Goal: Navigation & Orientation: Understand site structure

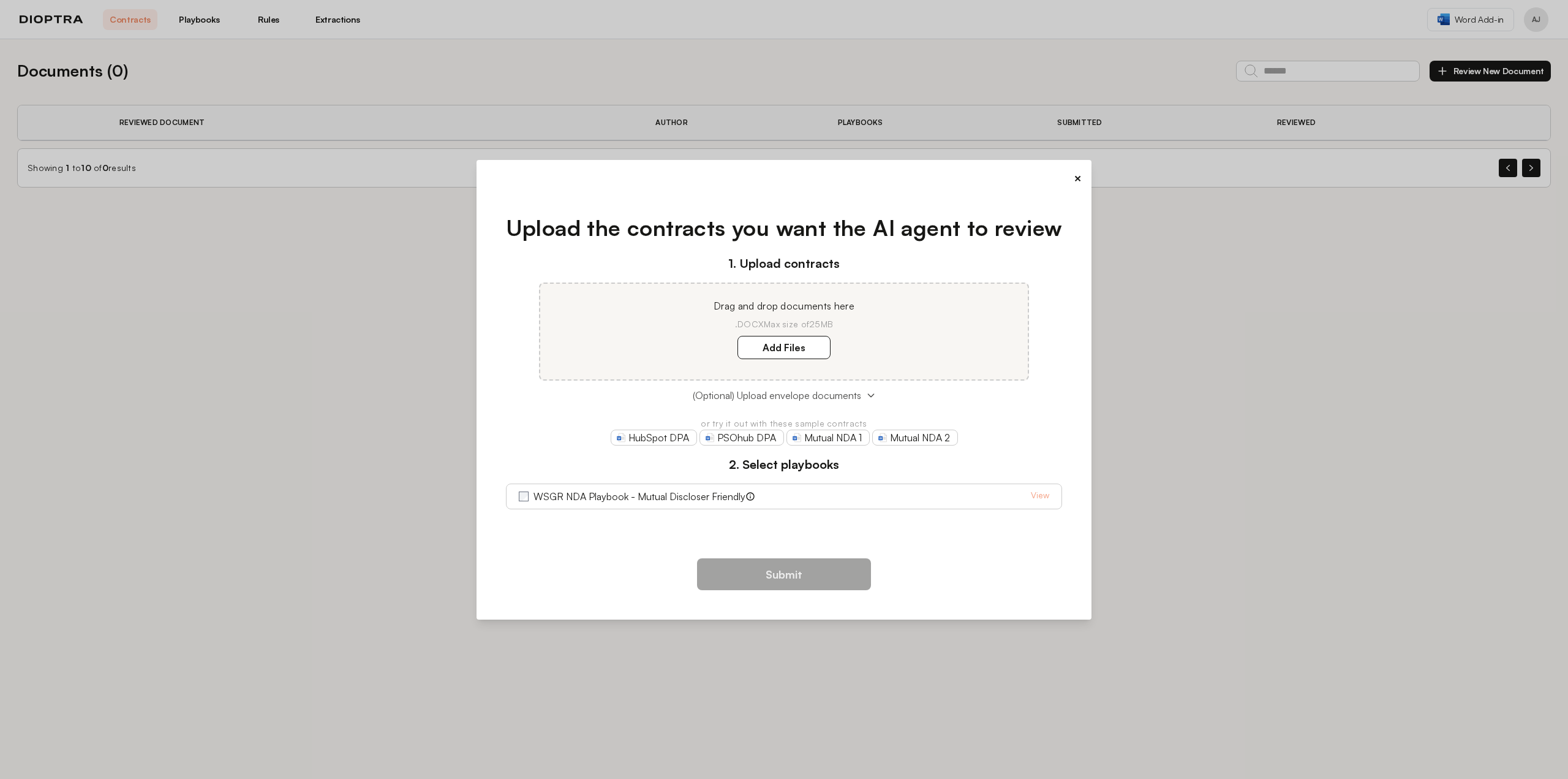
click at [878, 393] on button "(Optional) Upload envelope documents" at bounding box center [784, 394] width 556 height 14
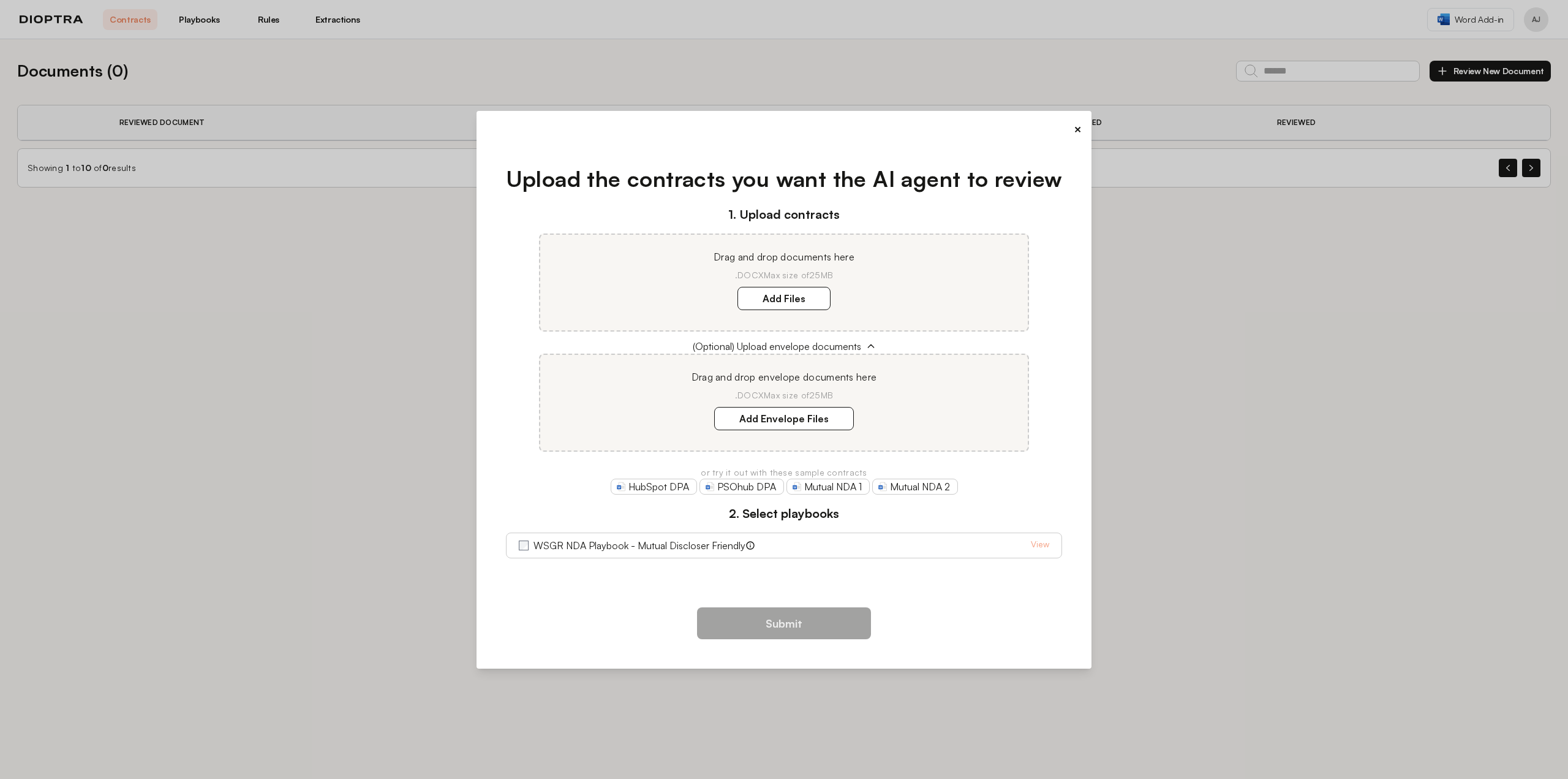
click at [1079, 127] on button "×" at bounding box center [1078, 130] width 8 height 17
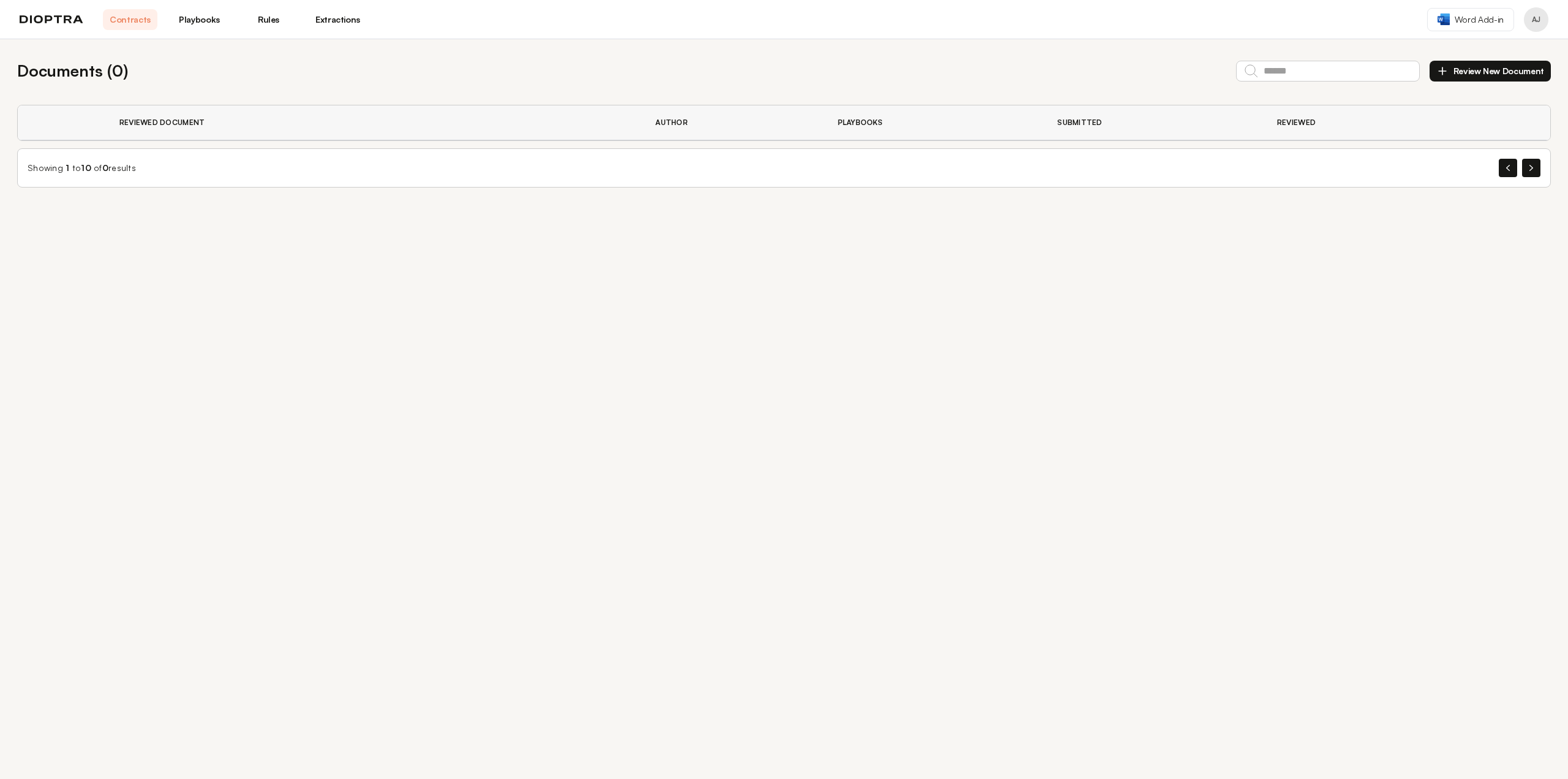
click at [220, 20] on link "Playbooks" at bounding box center [199, 20] width 54 height 21
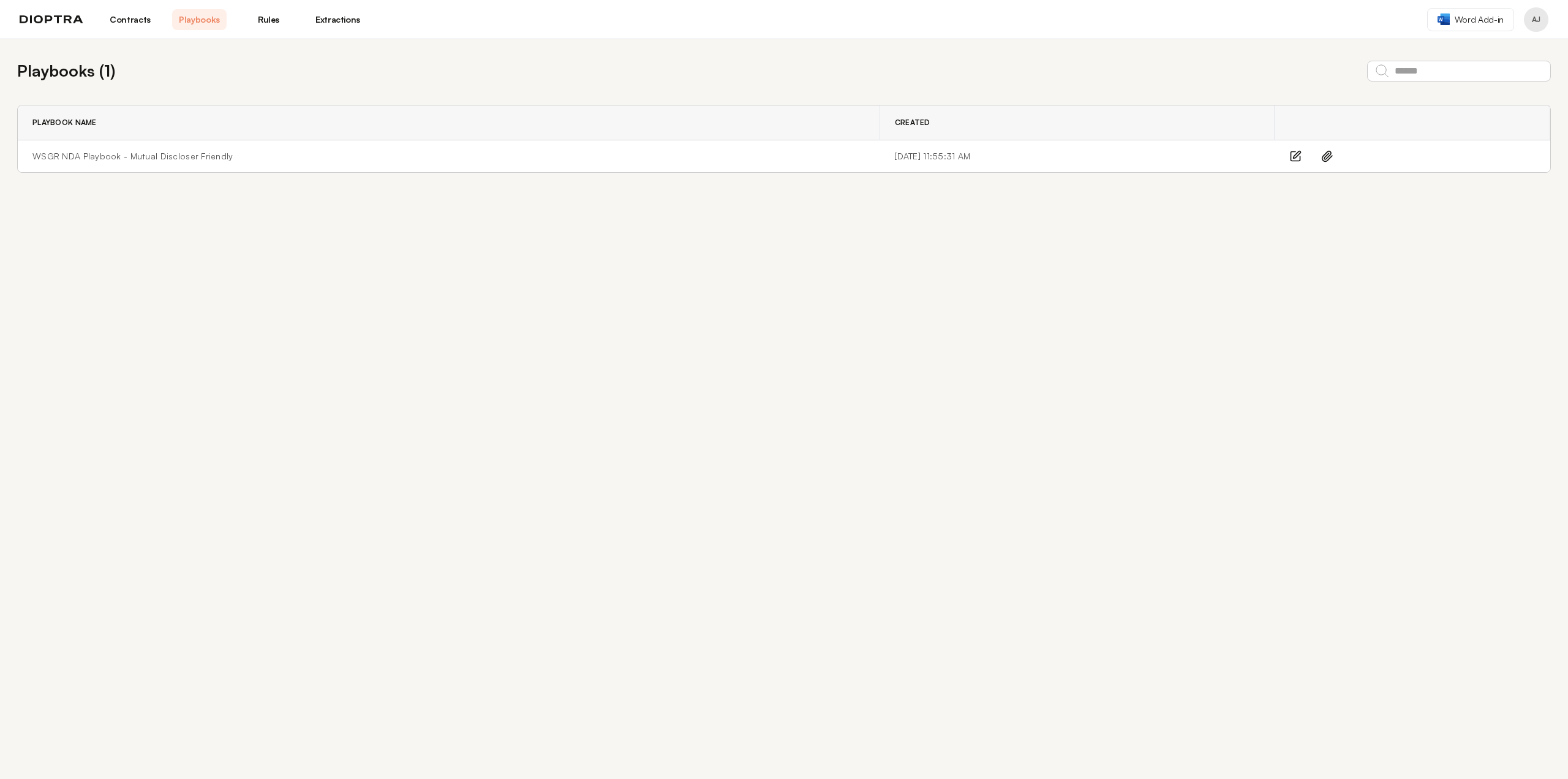
click at [269, 14] on link "Rules" at bounding box center [269, 20] width 54 height 21
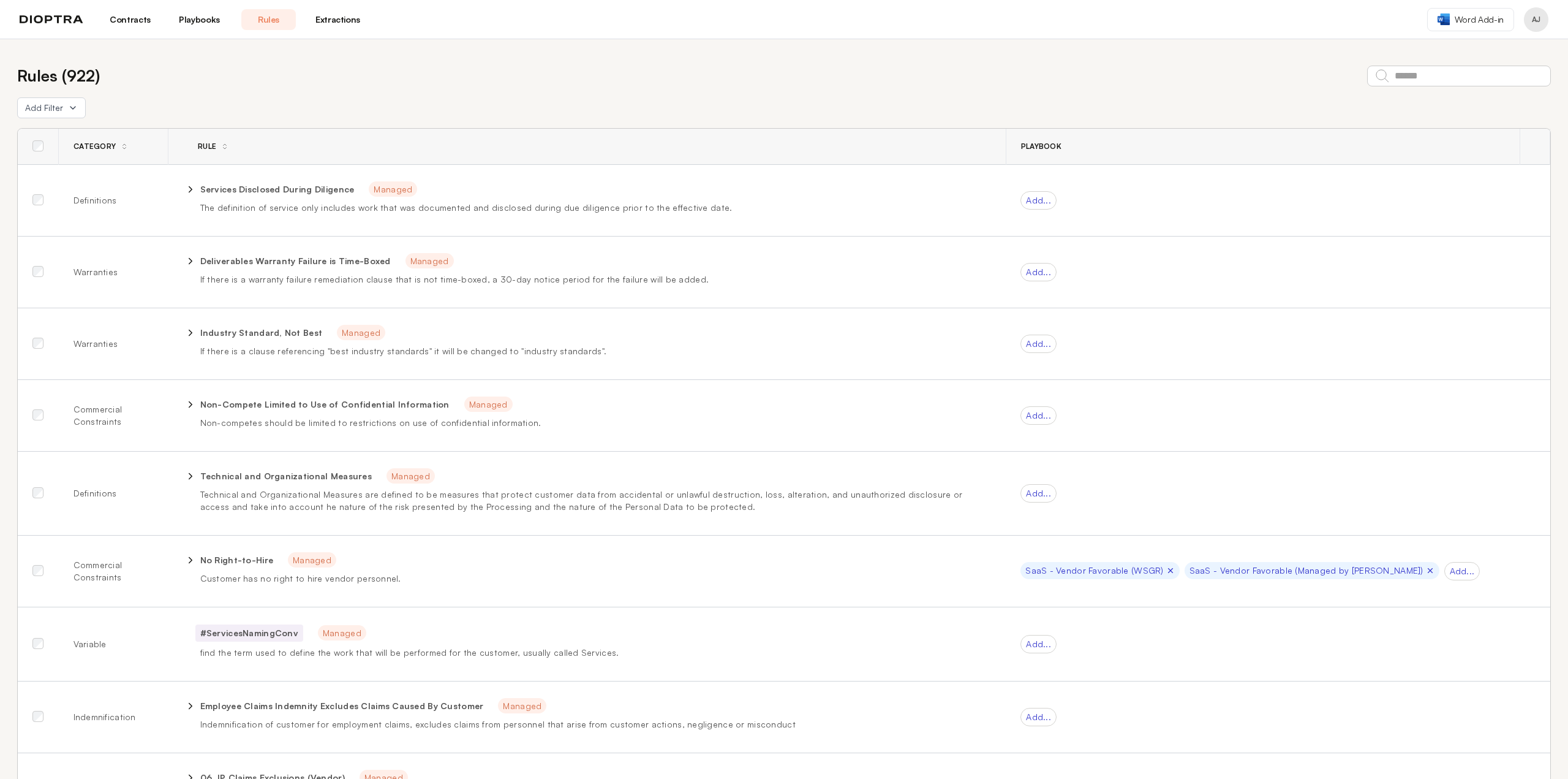
click at [339, 17] on link "Extractions" at bounding box center [337, 20] width 54 height 21
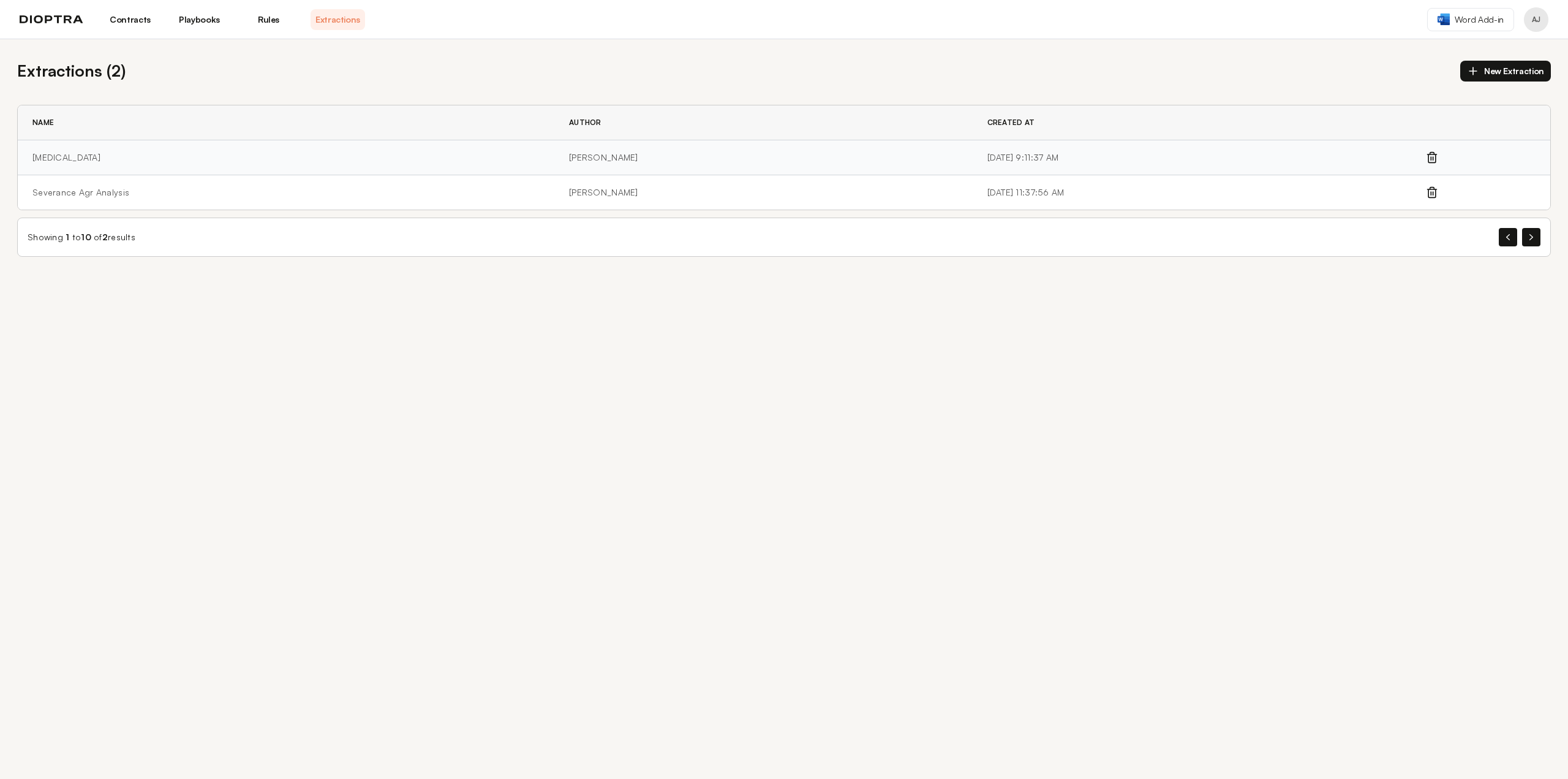
click at [570, 156] on td "[PERSON_NAME]" at bounding box center [763, 158] width 418 height 35
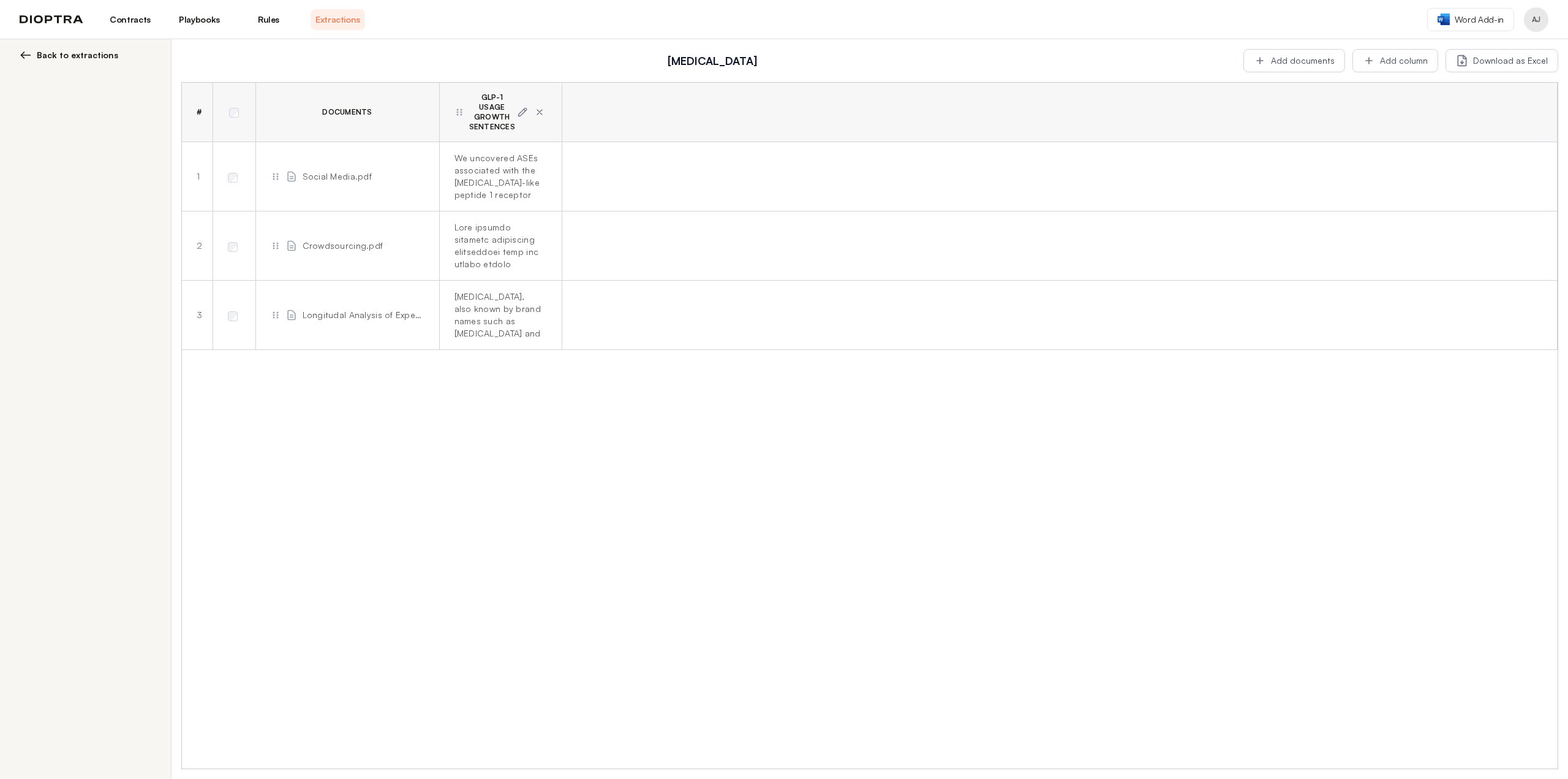
click at [19, 54] on div "Back to extractions" at bounding box center [86, 429] width 172 height 779
click at [29, 52] on img at bounding box center [25, 55] width 13 height 13
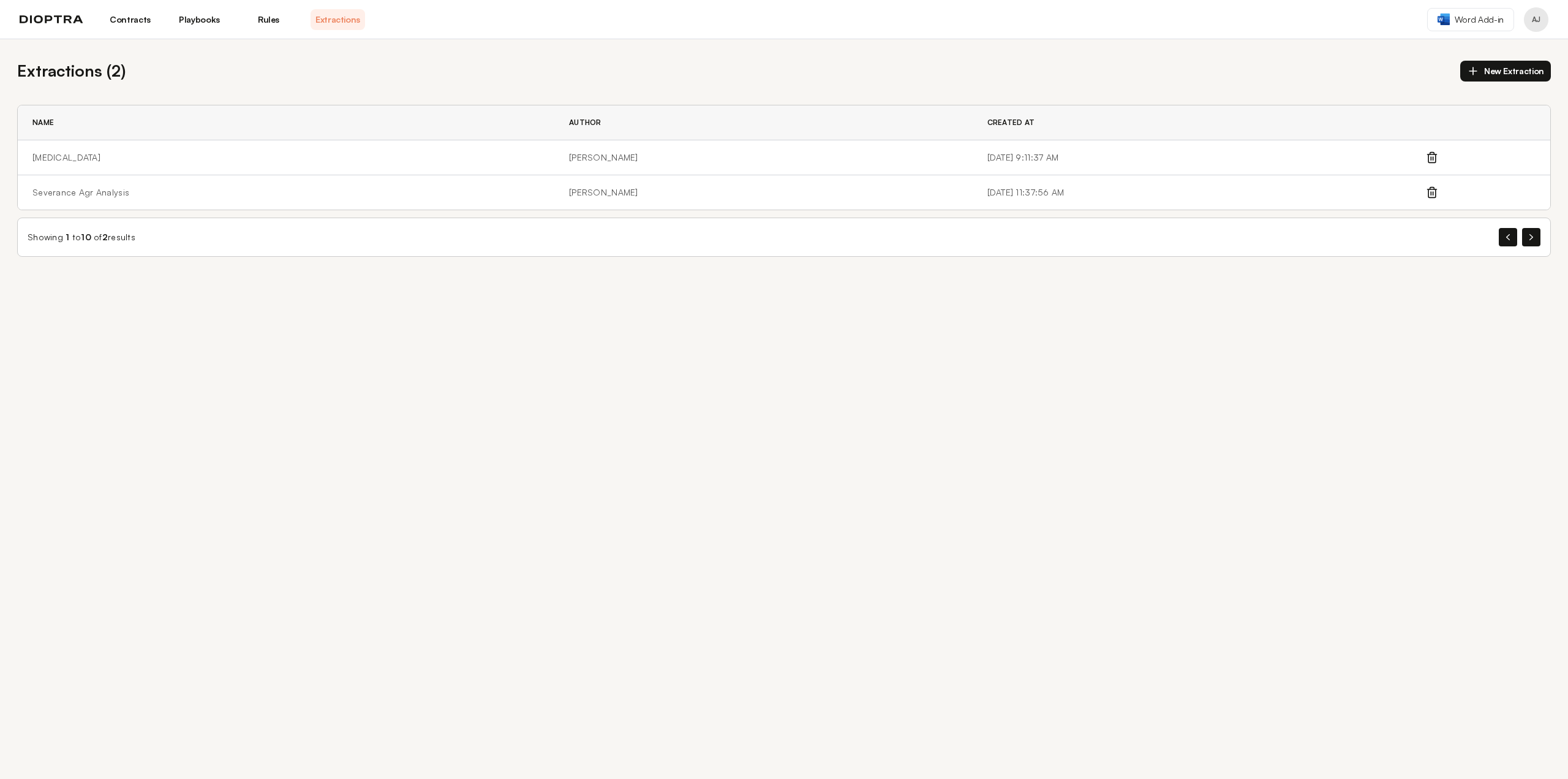
click at [128, 15] on link "Contracts" at bounding box center [130, 20] width 54 height 21
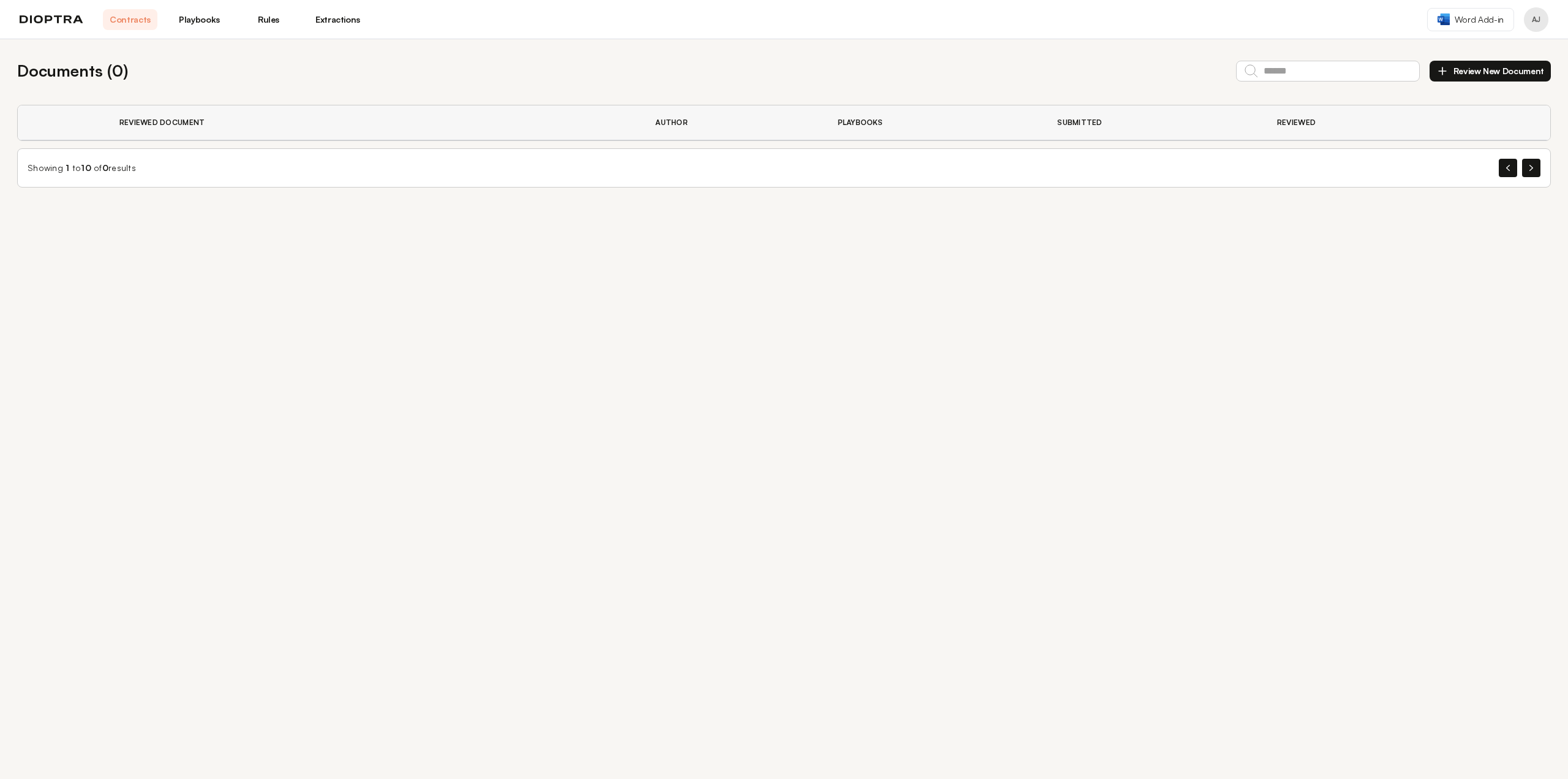
click at [58, 15] on img at bounding box center [51, 19] width 64 height 9
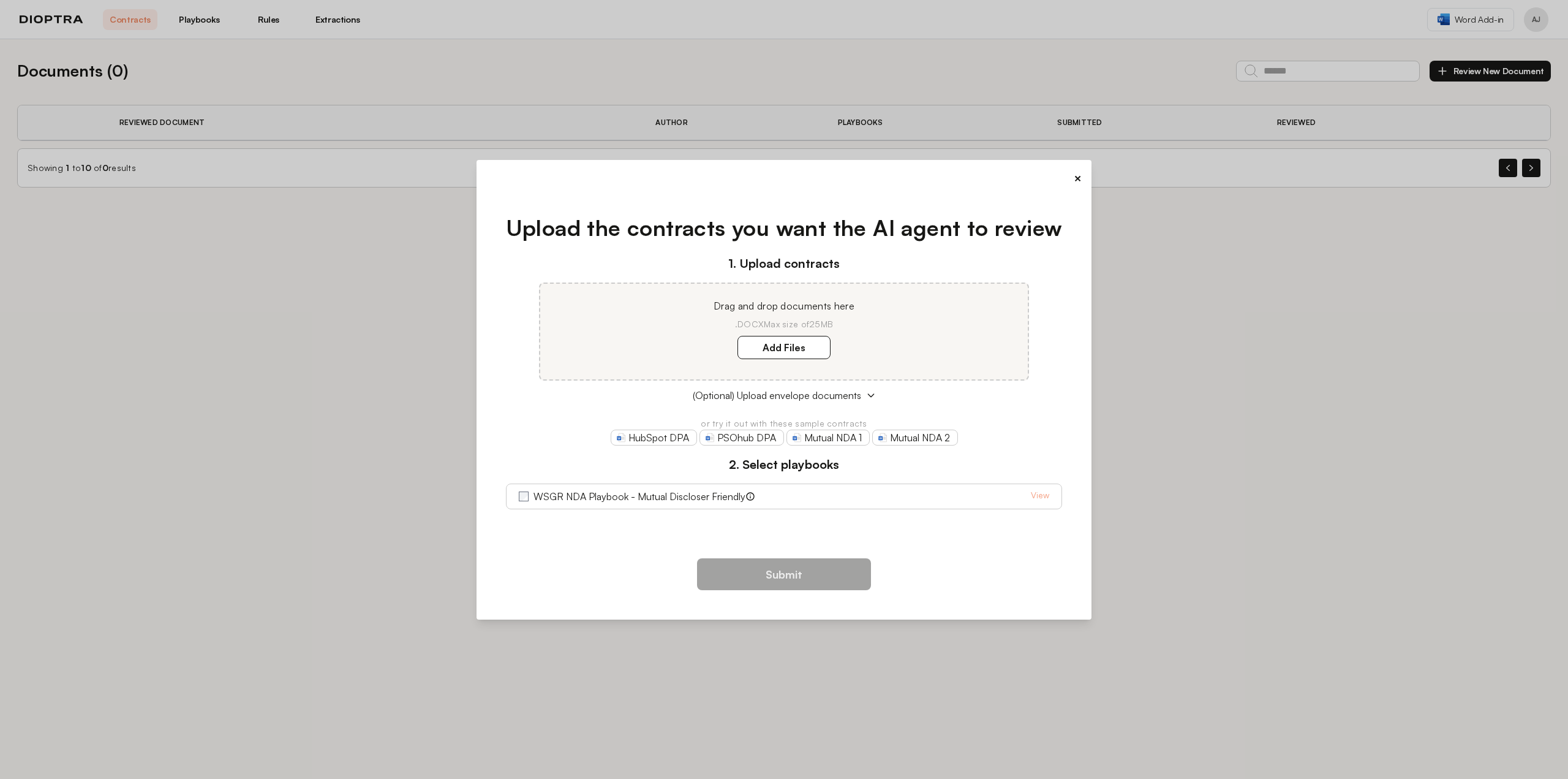
click at [193, 20] on div "× Upload the contracts you want the AI agent to review 1. Upload contracts Drag…" at bounding box center [784, 390] width 1568 height 779
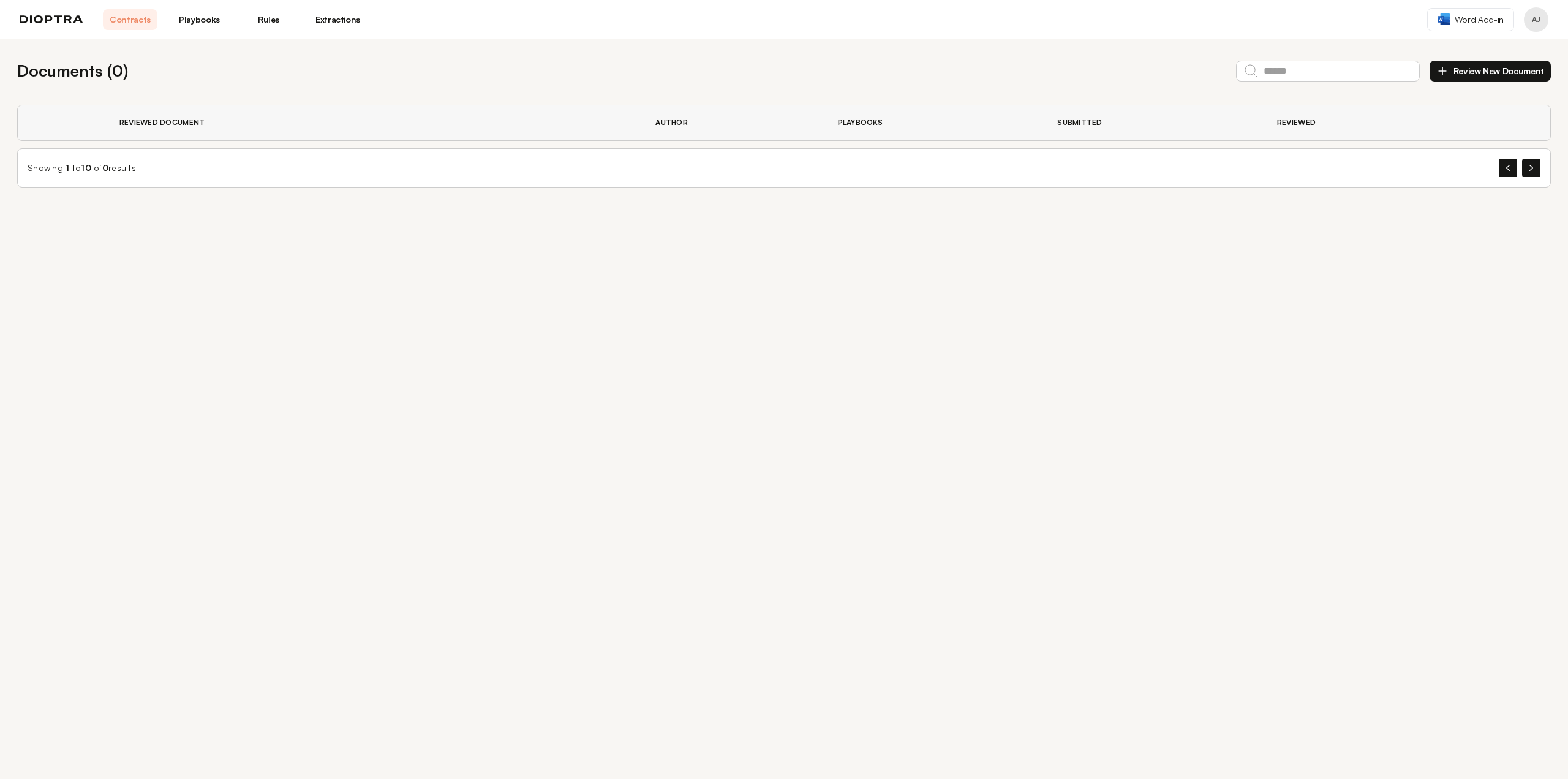
click at [218, 19] on link "Playbooks" at bounding box center [199, 20] width 54 height 21
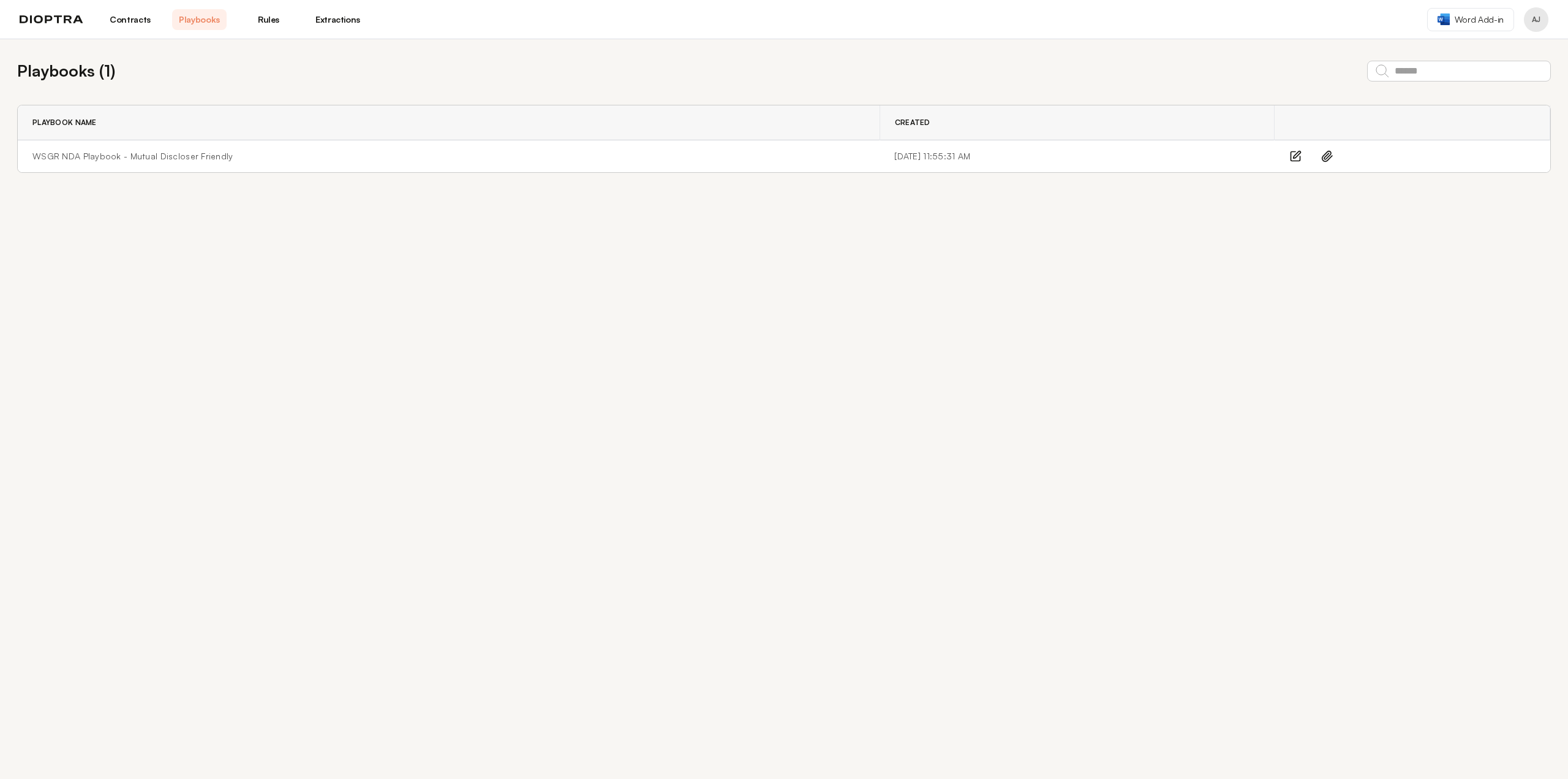
click at [270, 24] on link "Rules" at bounding box center [269, 20] width 54 height 21
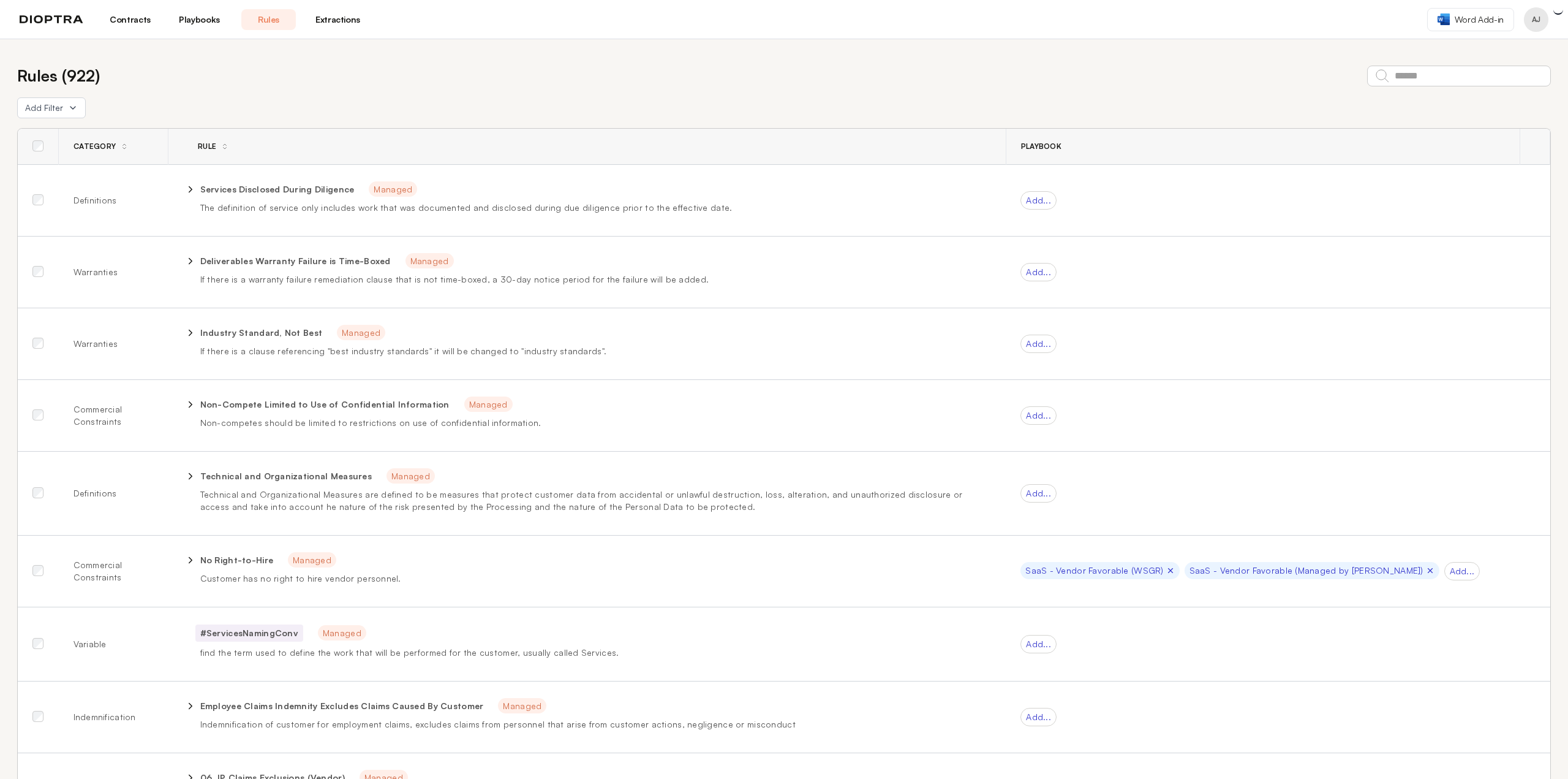
click at [327, 19] on link "Extractions" at bounding box center [337, 20] width 54 height 21
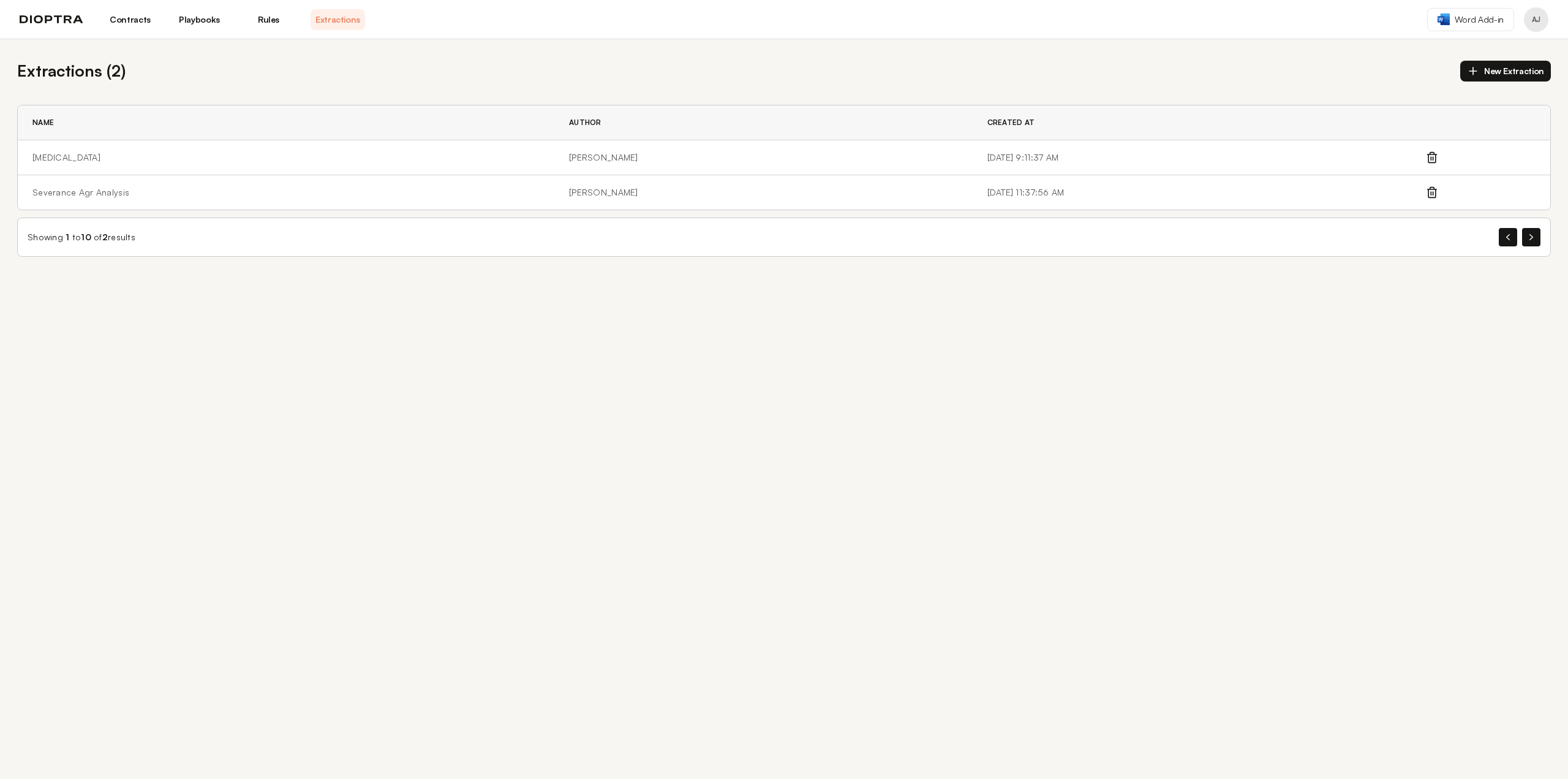
click at [271, 14] on link "Rules" at bounding box center [269, 20] width 54 height 21
